Goal: Book appointment/travel/reservation

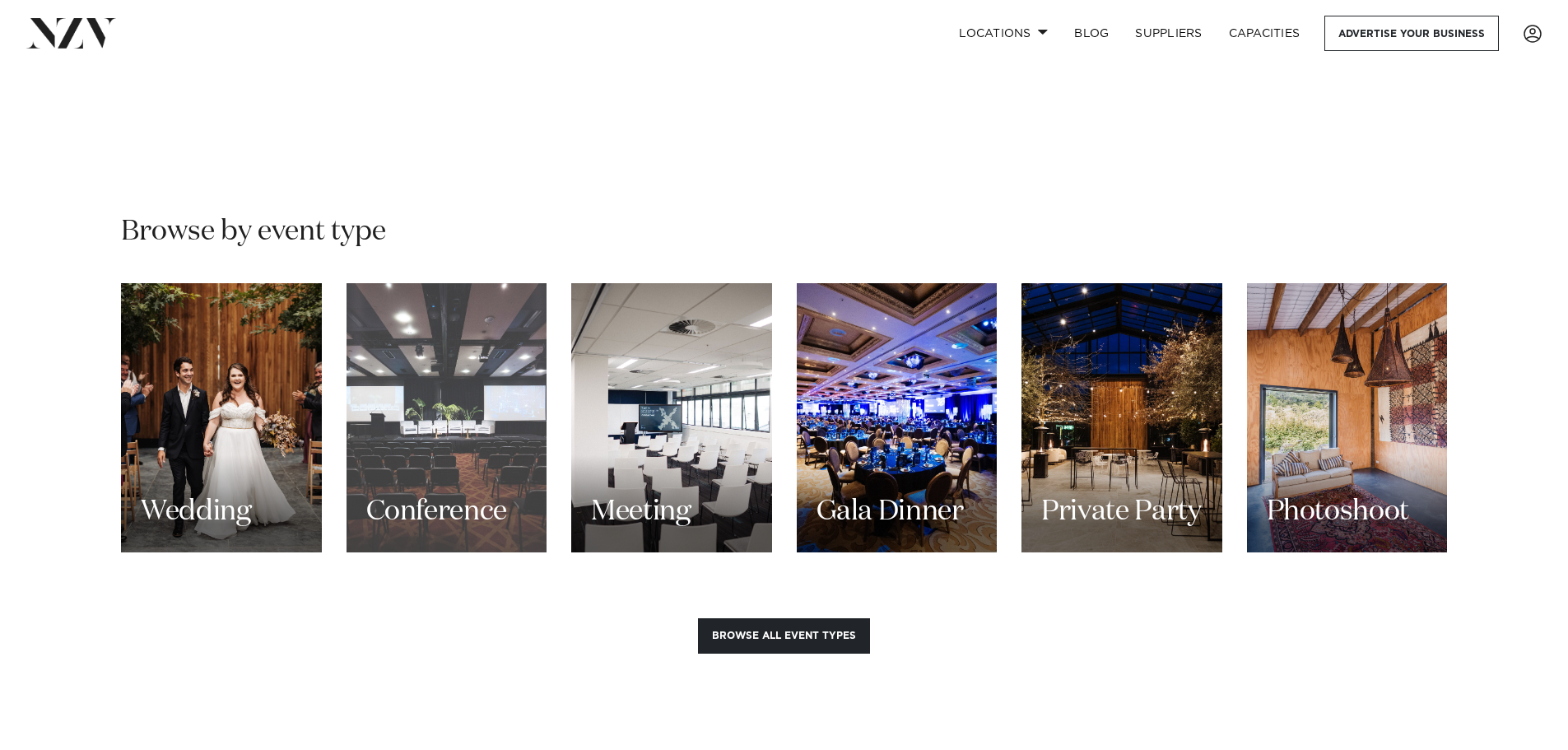
scroll to position [1483, 0]
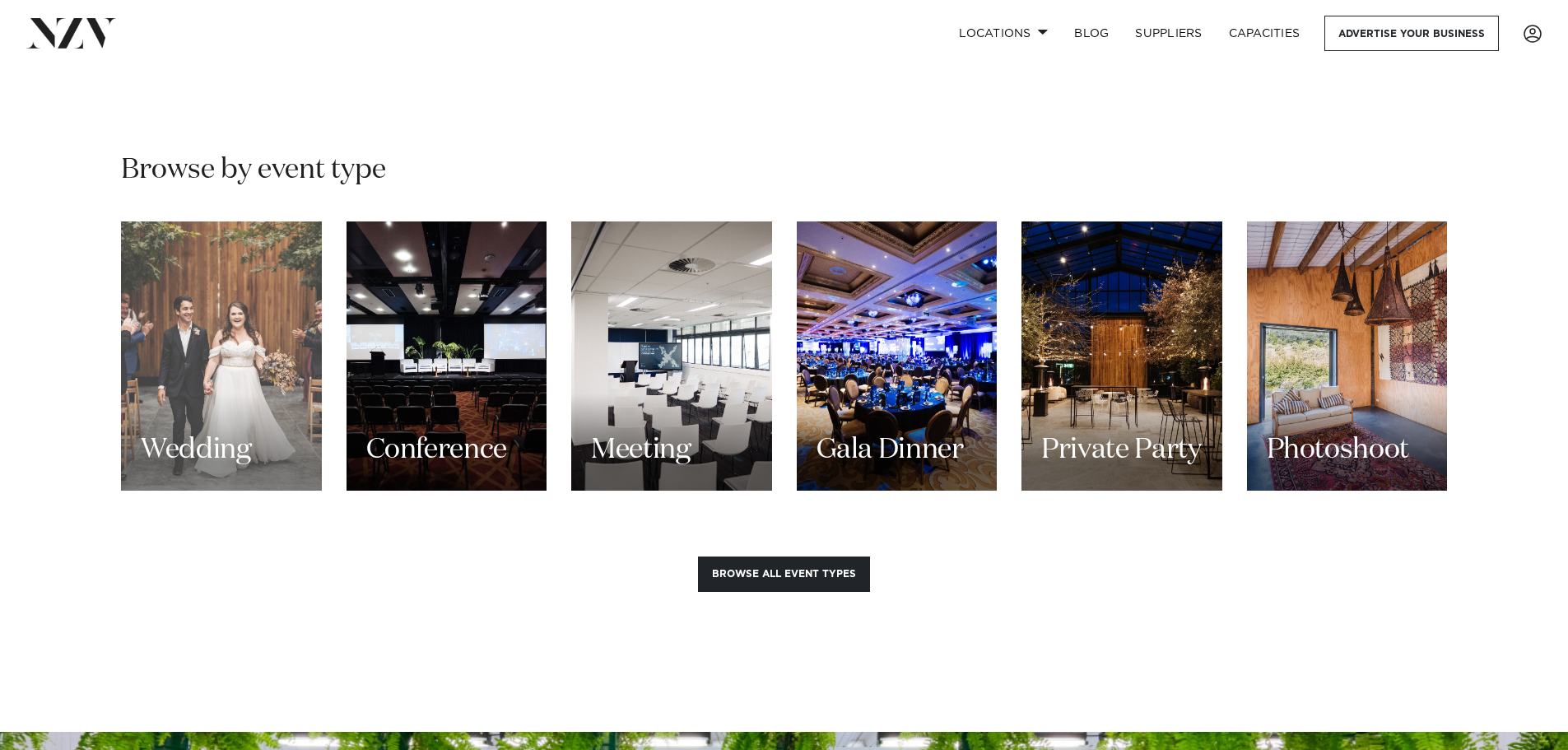
click at [269, 309] on div "Wedding" at bounding box center [221, 357] width 201 height 270
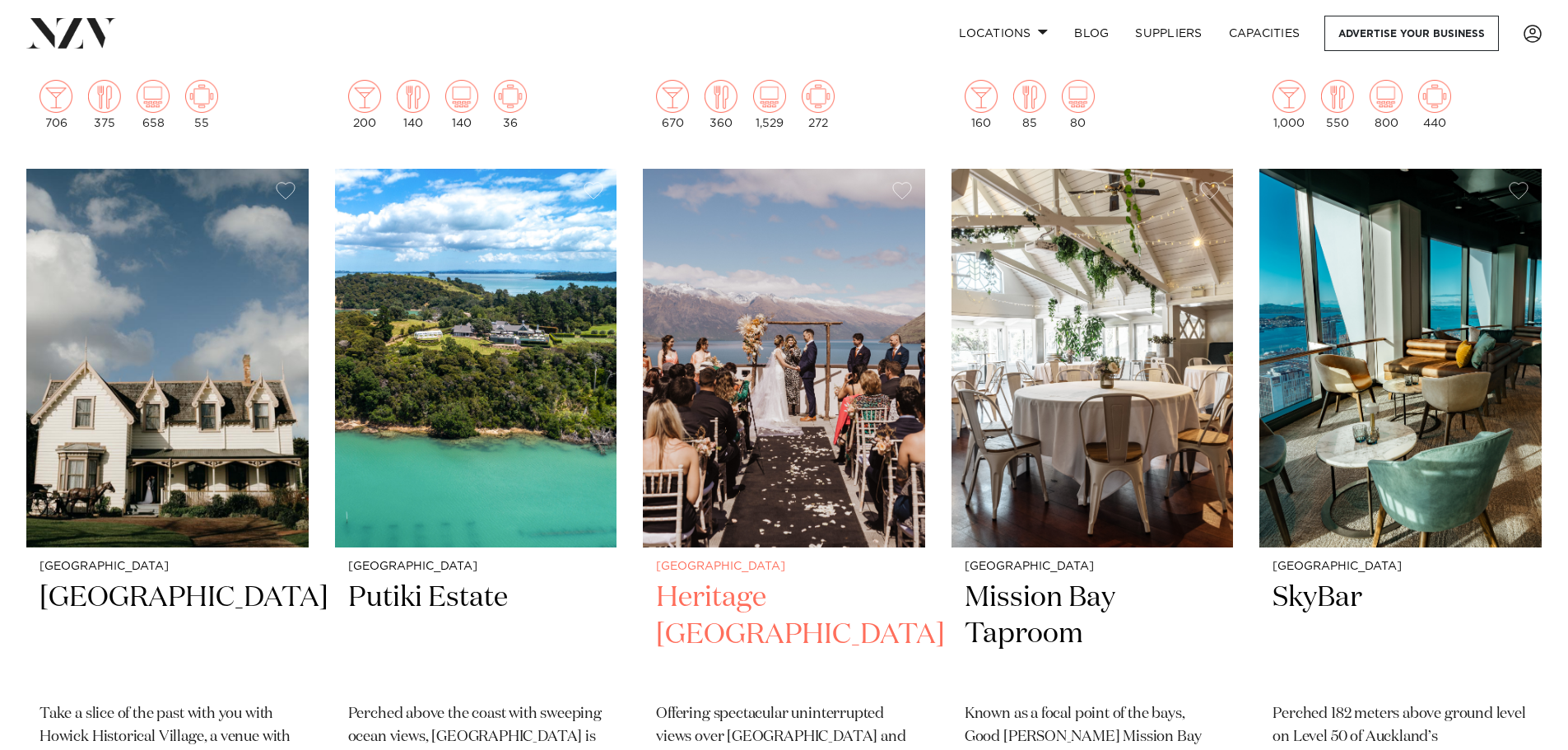
scroll to position [15213, 0]
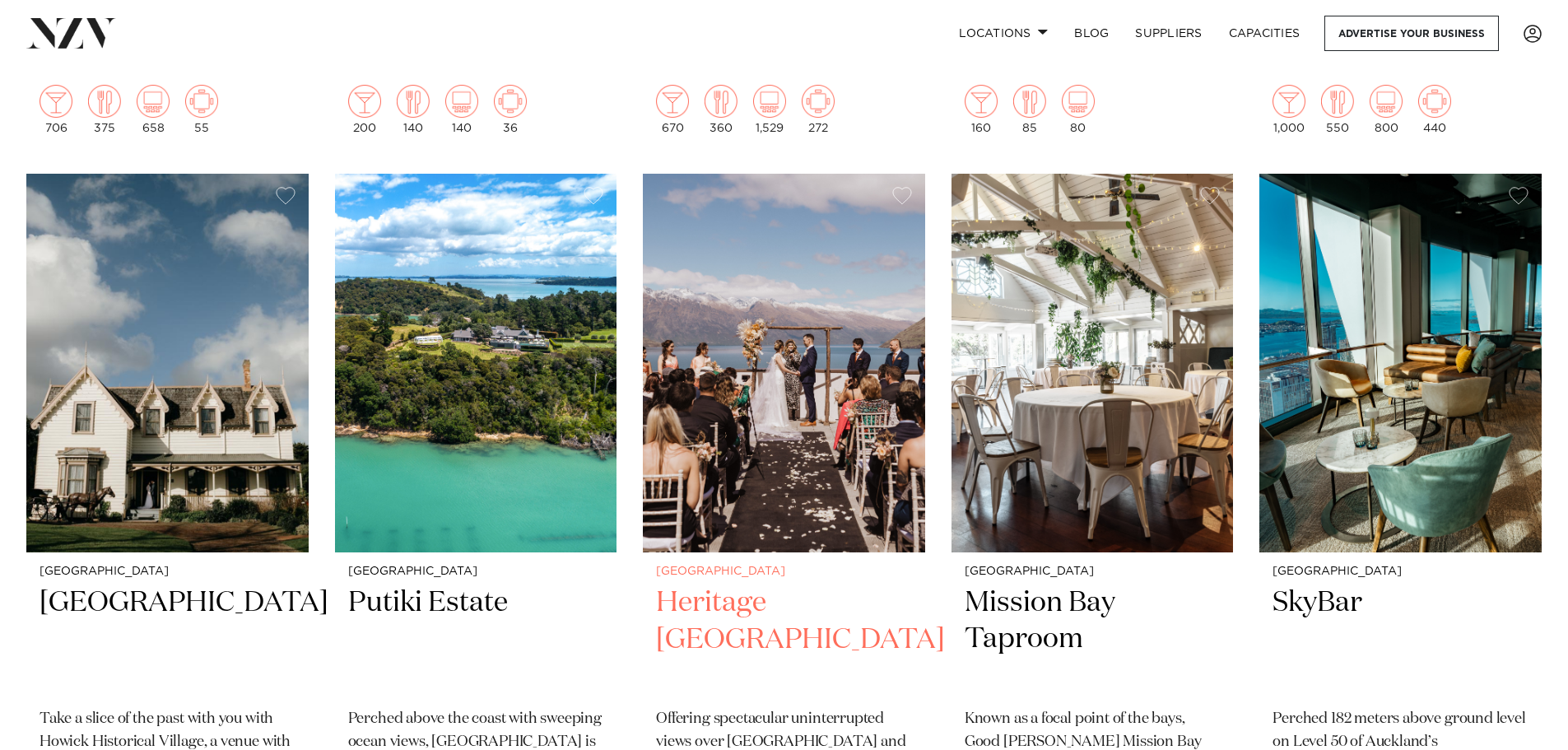
click at [693, 315] on img at bounding box center [784, 363] width 283 height 379
